Goal: Share content: Share content

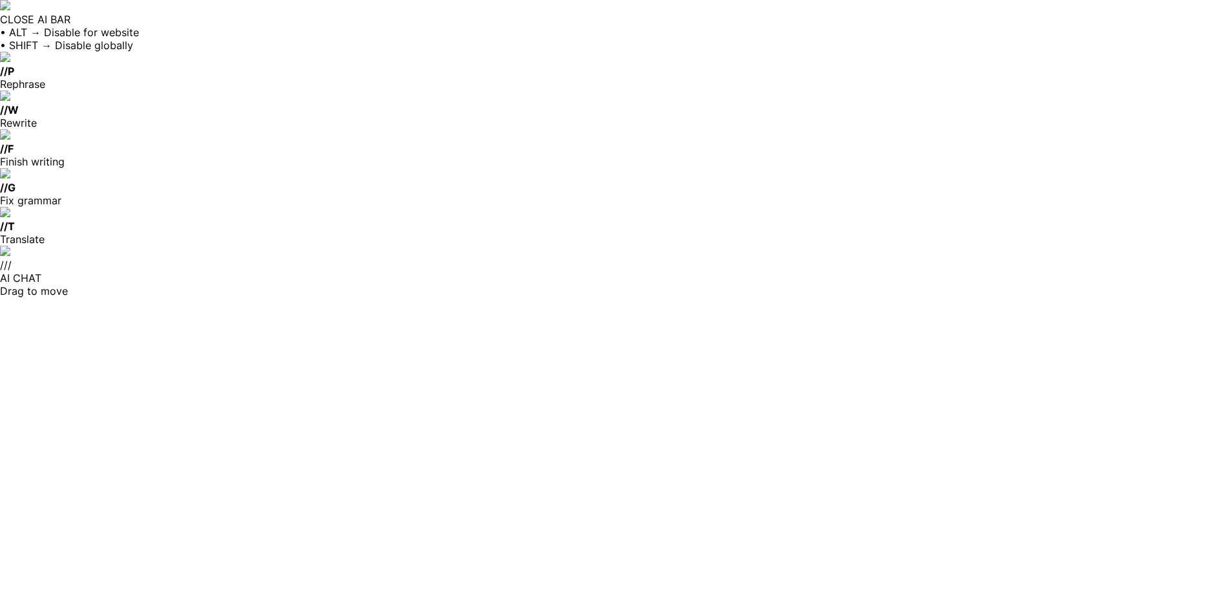
click at [786, 297] on body "Texto original Valora esta traducción Tu opinión servirá para ayudar a mejorar …" at bounding box center [616, 597] width 1232 height 600
